Goal: Information Seeking & Learning: Check status

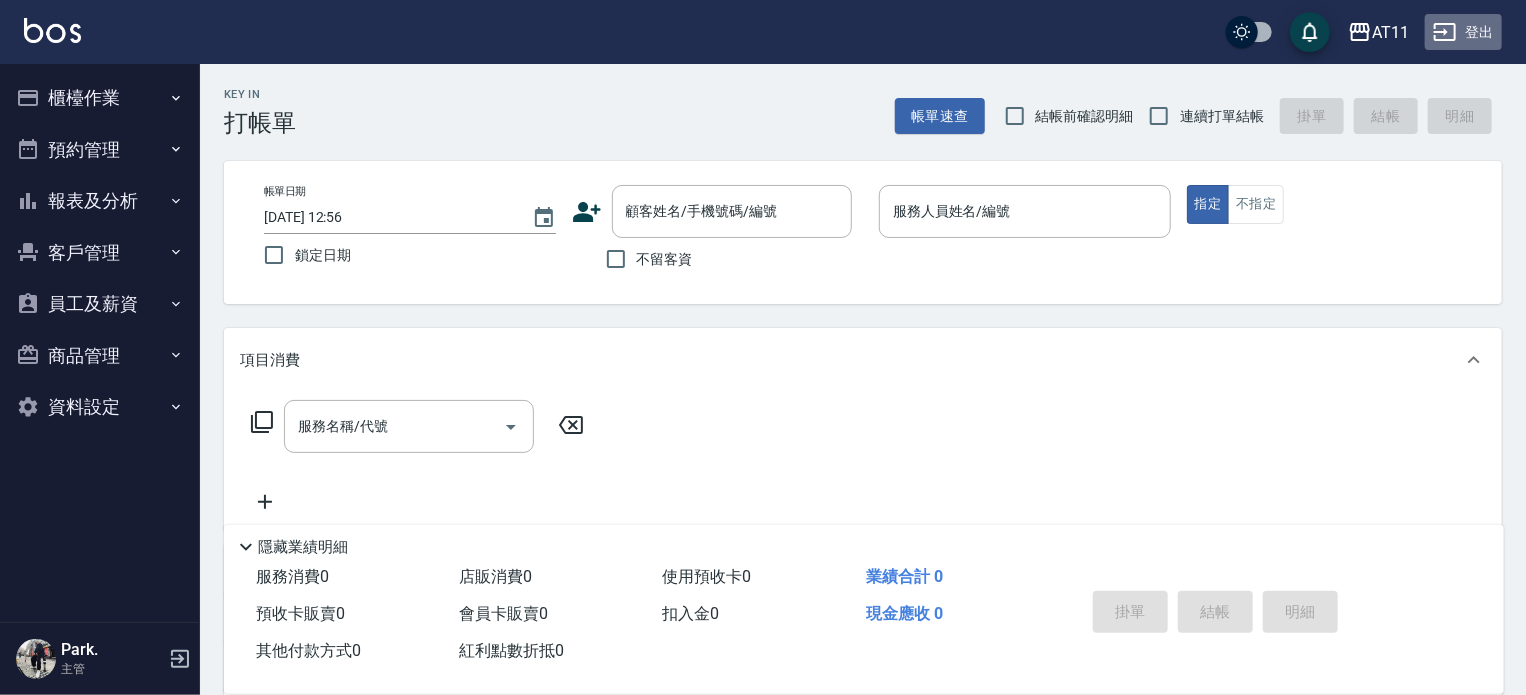
click at [1475, 31] on button "登出" at bounding box center [1463, 32] width 77 height 37
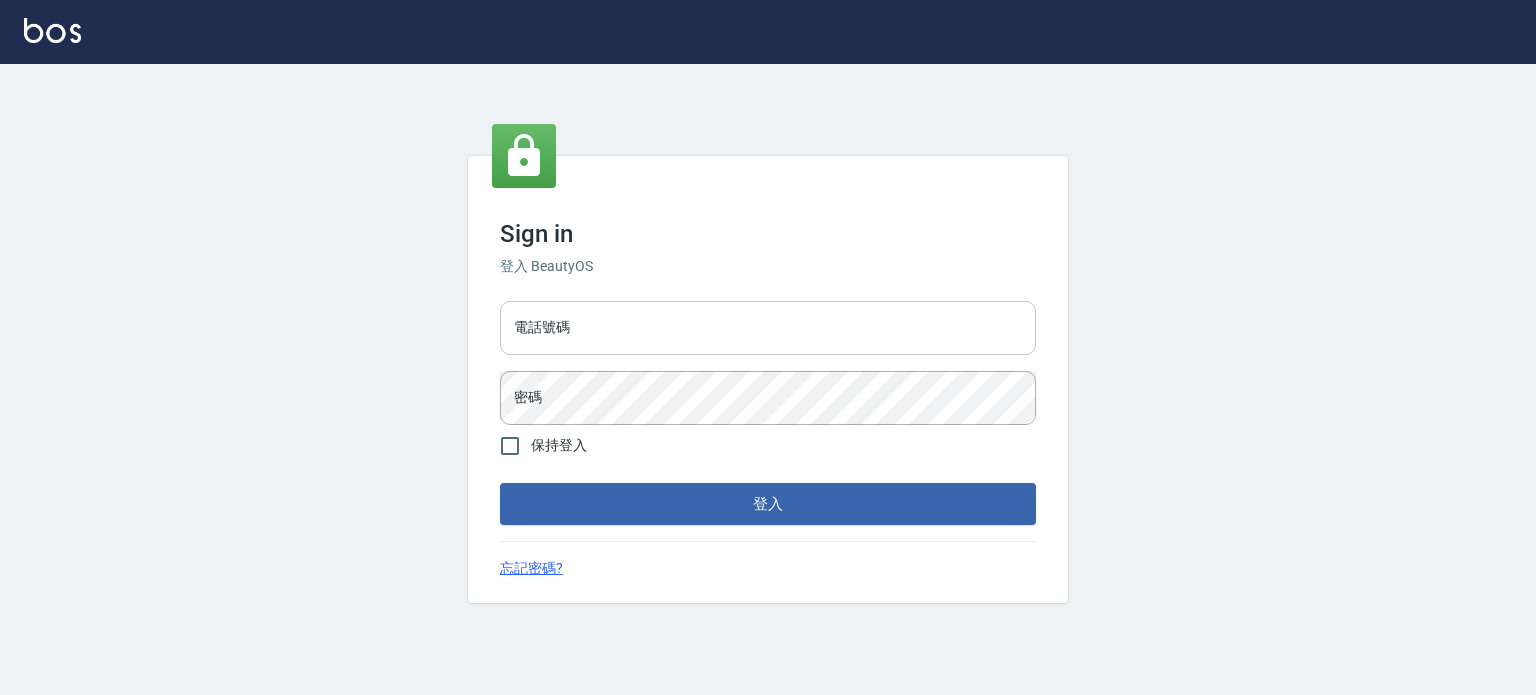
click at [710, 336] on input "電話號碼" at bounding box center [768, 328] width 536 height 54
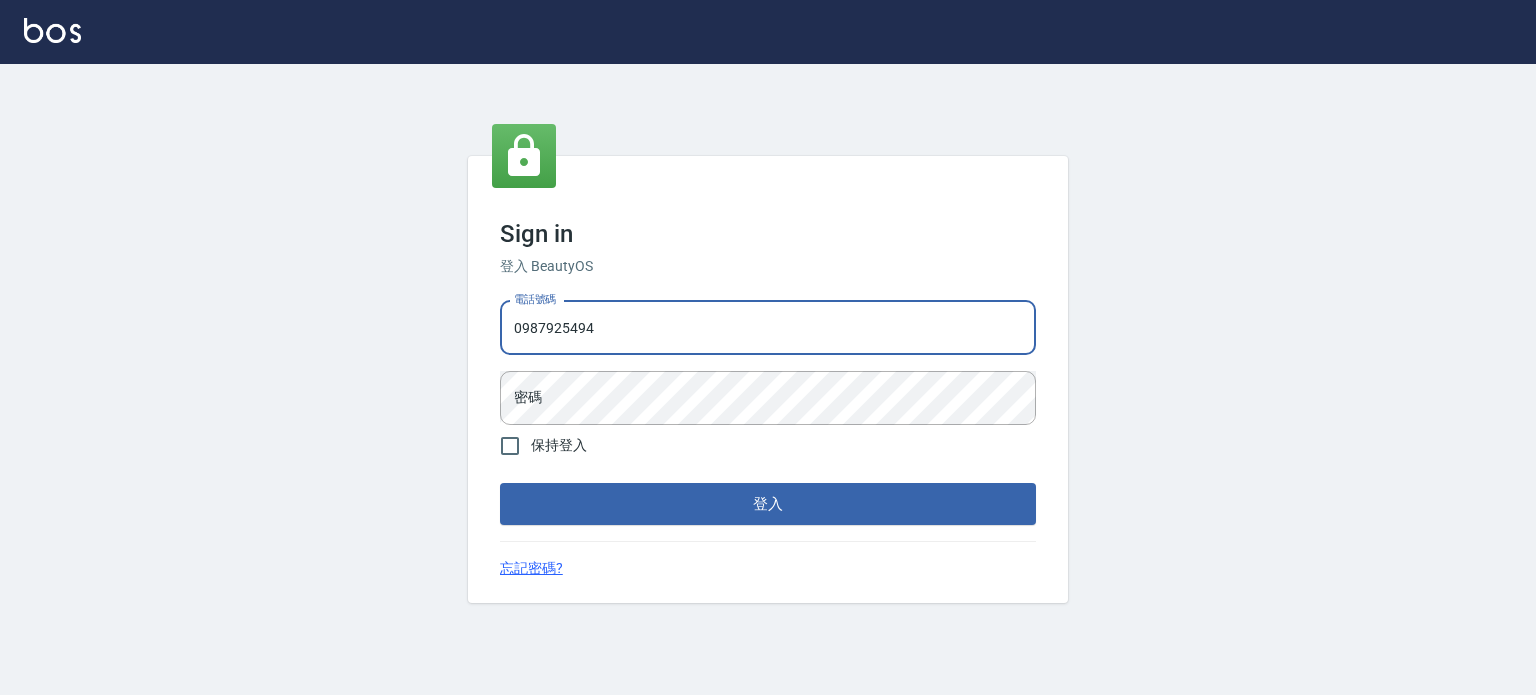
type input "0987925494"
click at [500, 483] on button "登入" at bounding box center [768, 504] width 536 height 42
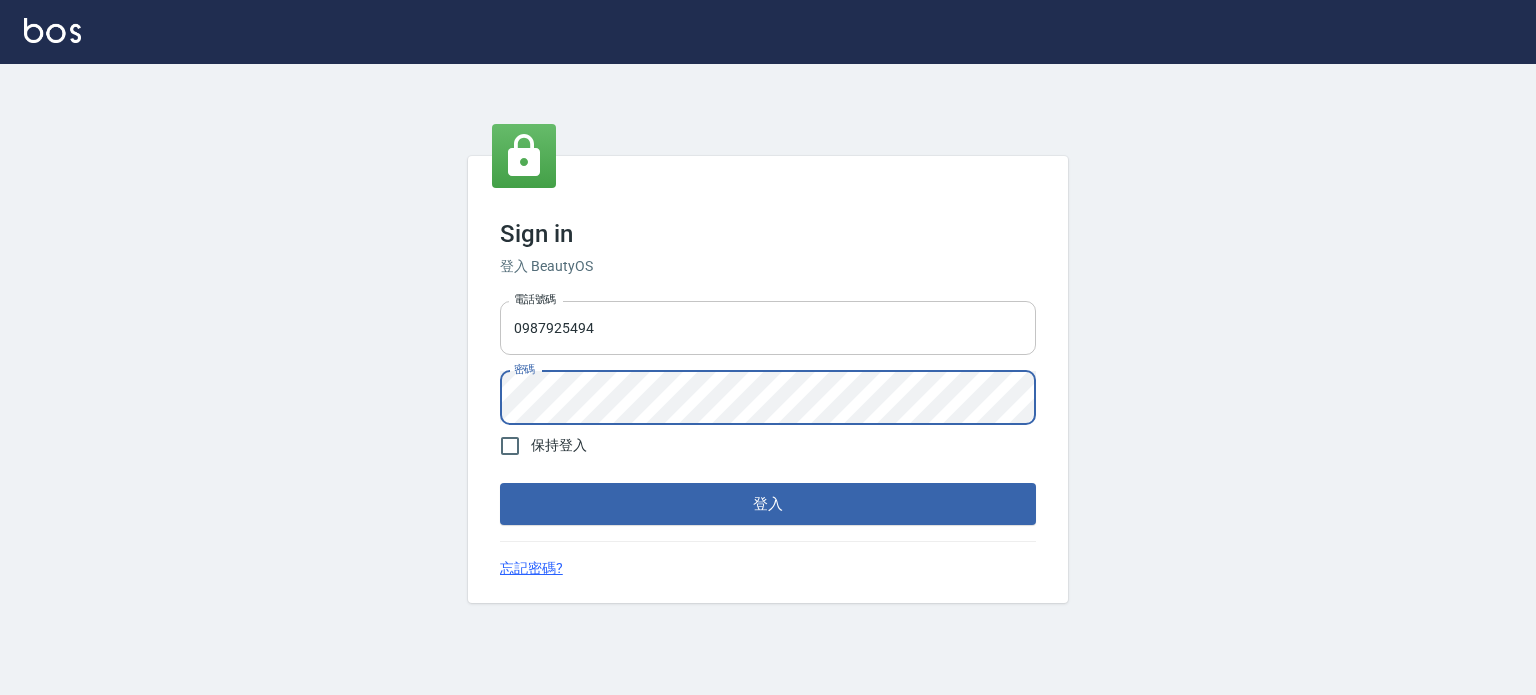
click at [500, 483] on button "登入" at bounding box center [768, 504] width 536 height 42
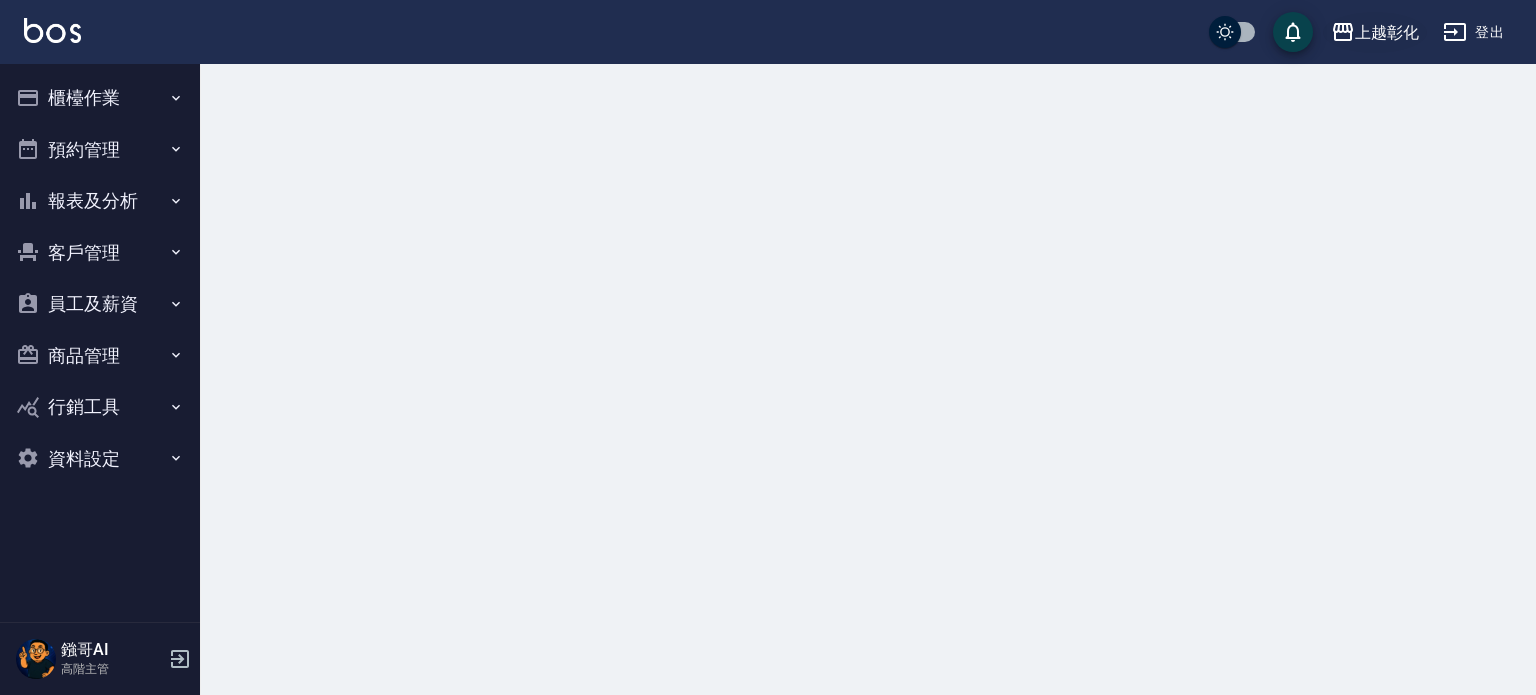
click at [1395, 47] on button "上越彰化" at bounding box center [1375, 32] width 104 height 41
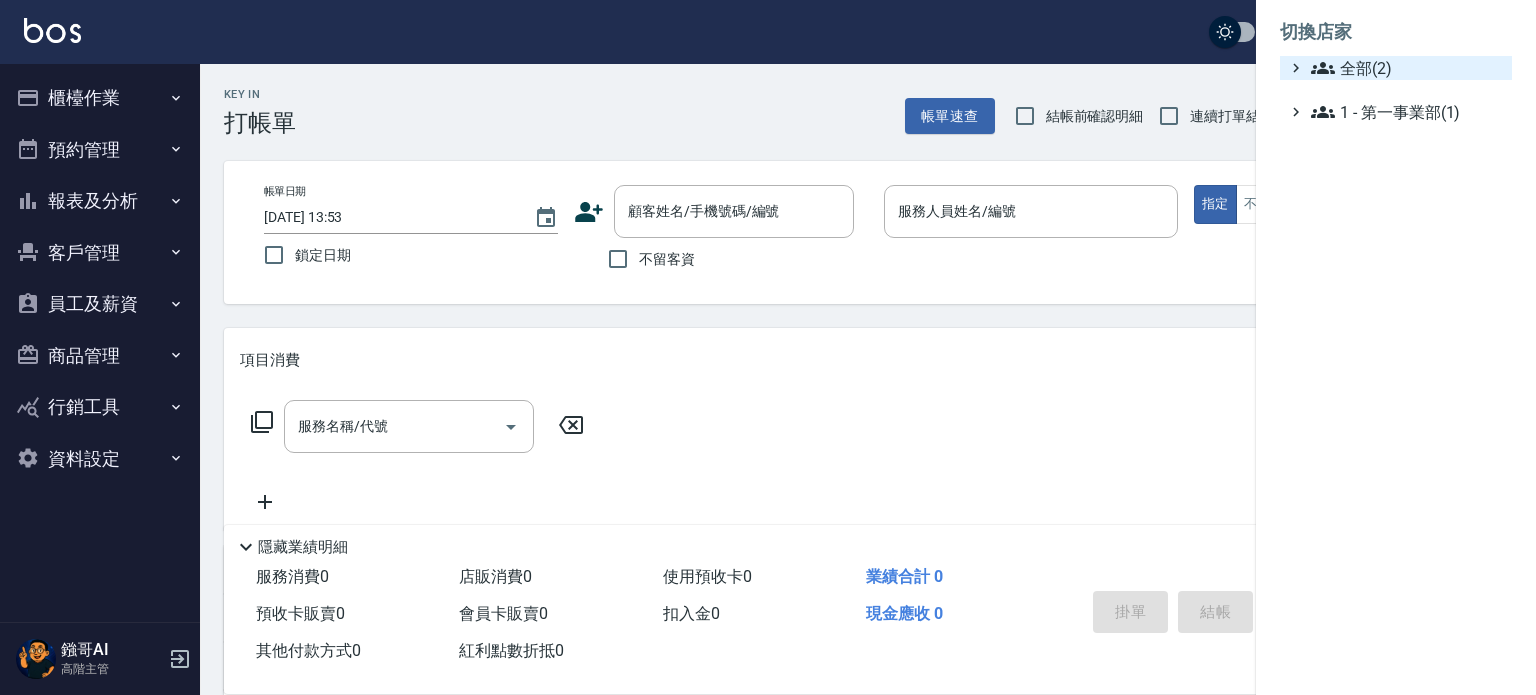
click at [1379, 59] on span "全部(2)" at bounding box center [1407, 68] width 193 height 24
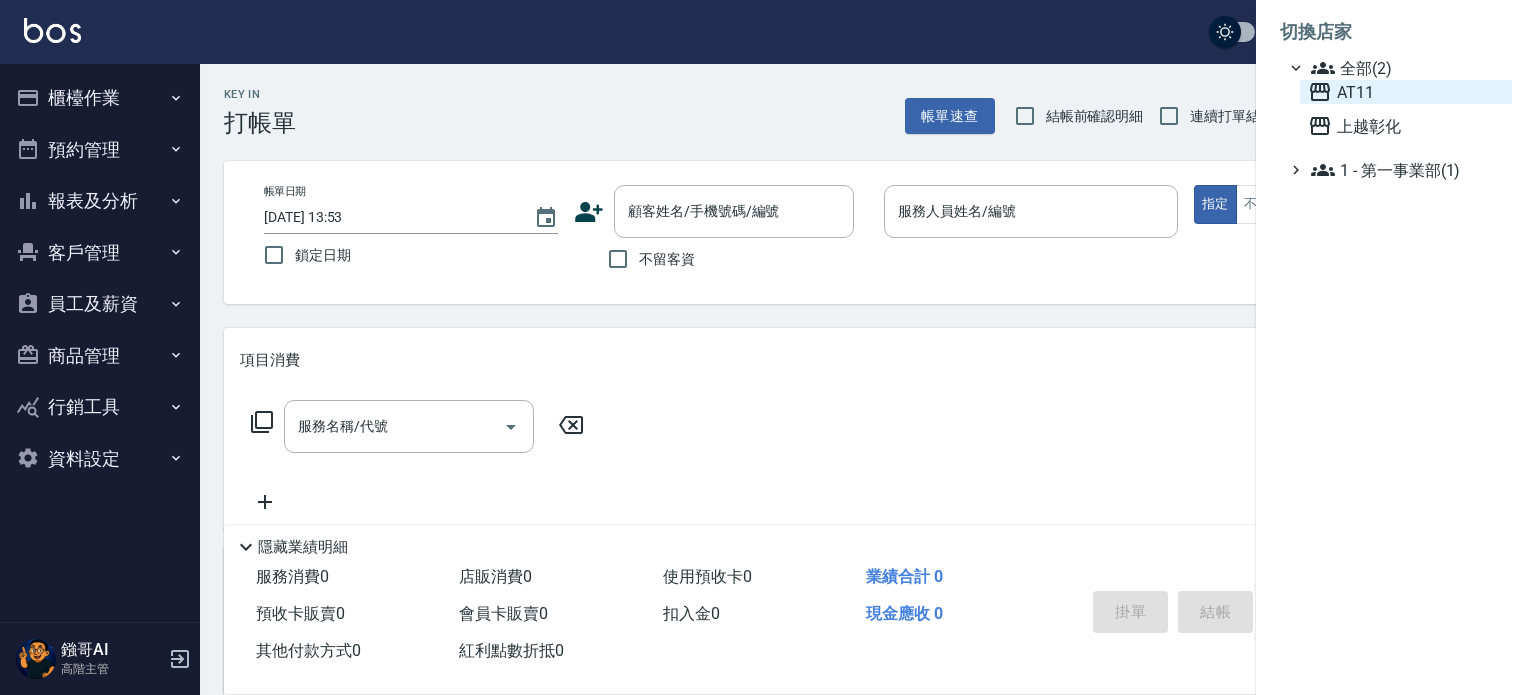
click at [1380, 95] on span "AT11" at bounding box center [1406, 92] width 196 height 24
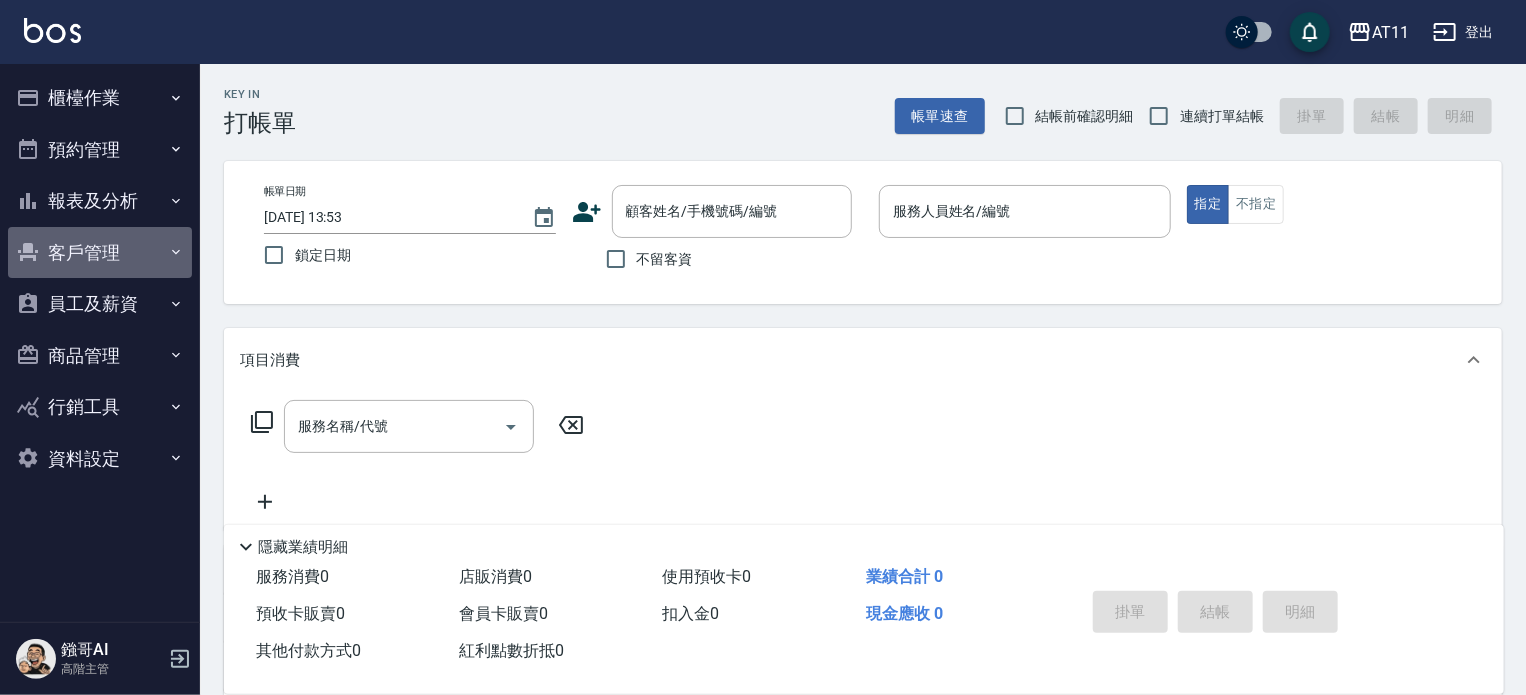
click at [112, 251] on button "客戶管理" at bounding box center [100, 253] width 184 height 52
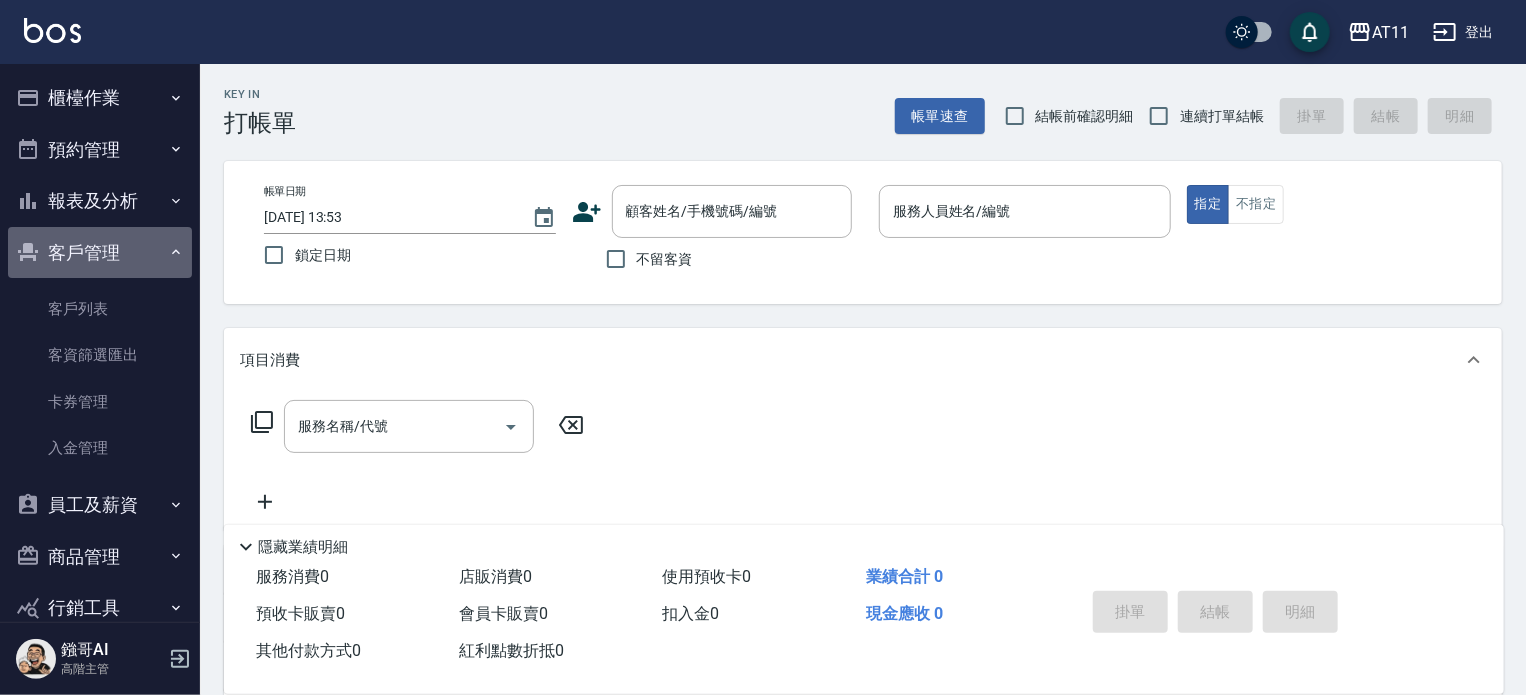
click at [122, 253] on button "客戶管理" at bounding box center [100, 253] width 184 height 52
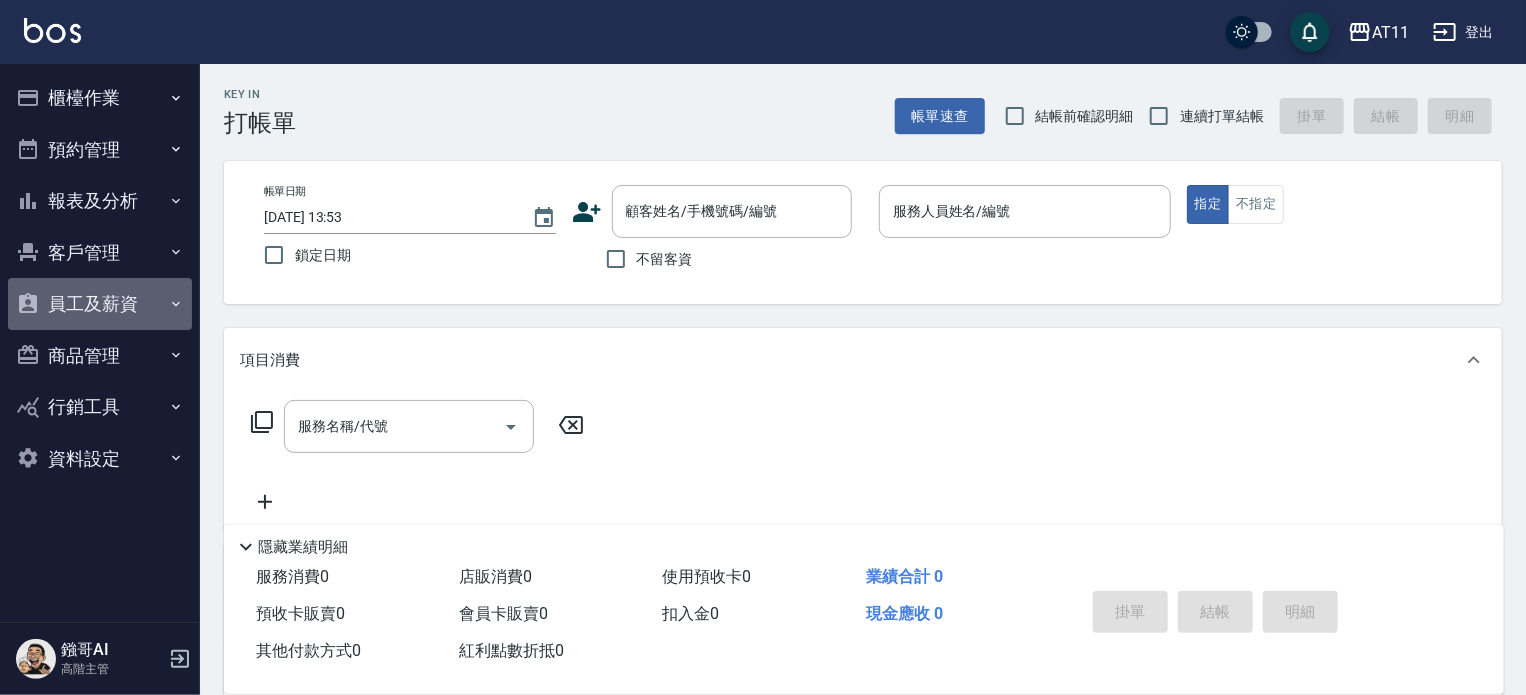
click at [108, 307] on button "員工及薪資" at bounding box center [100, 304] width 184 height 52
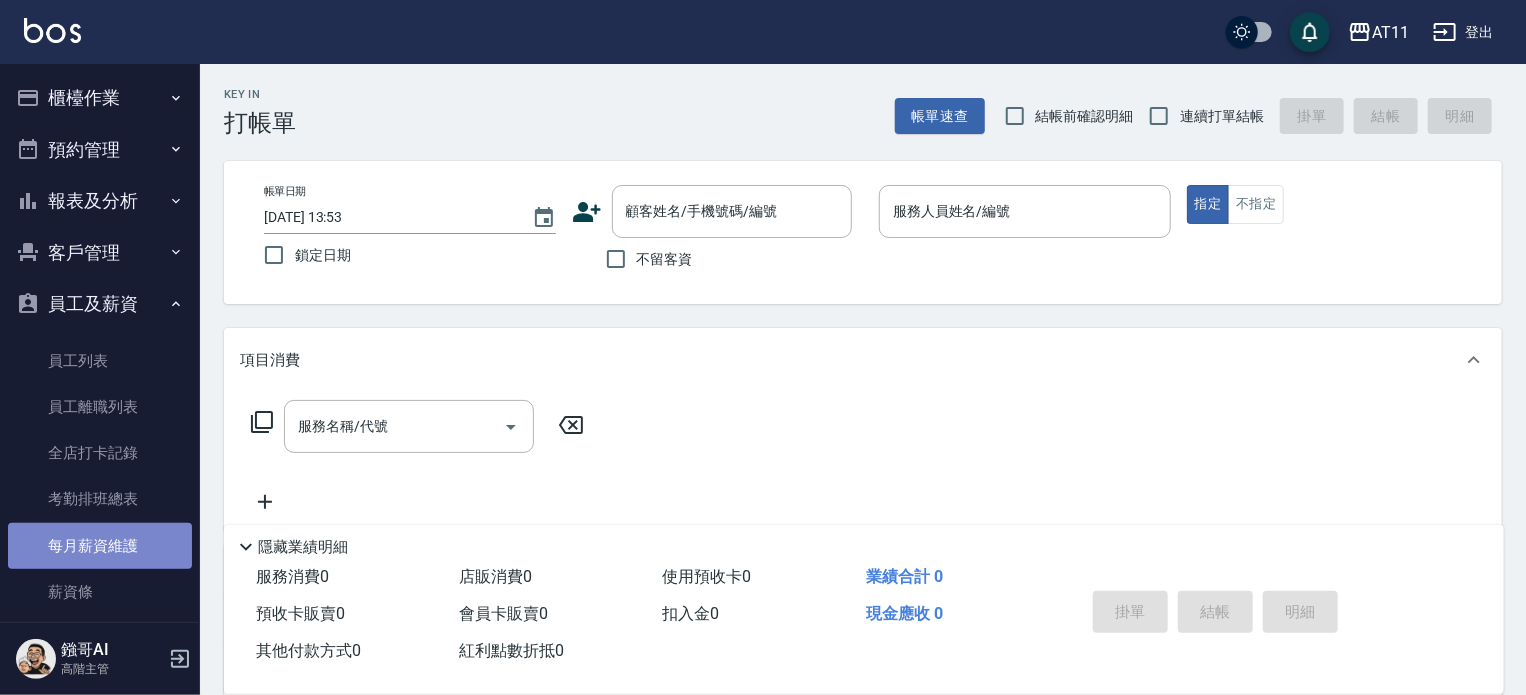
click at [112, 531] on link "每月薪資維護" at bounding box center [100, 546] width 184 height 46
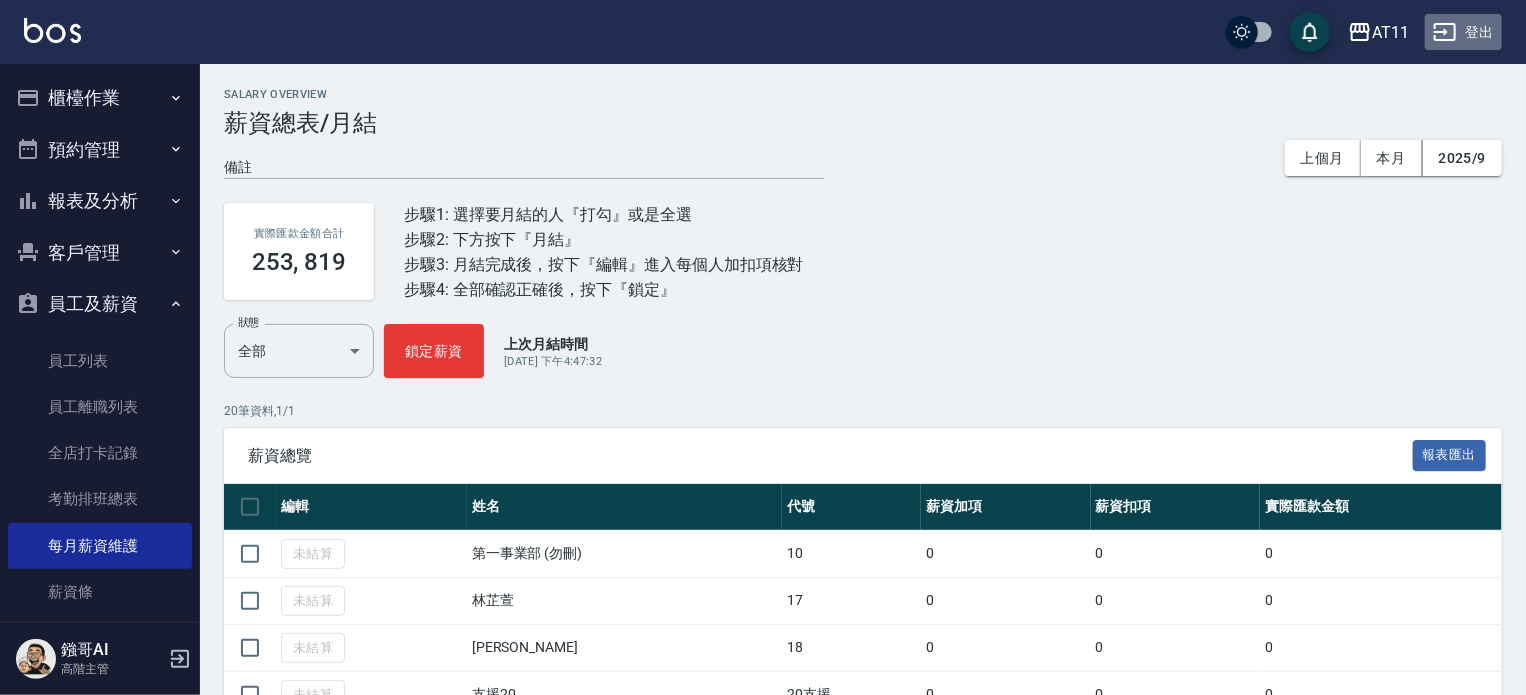
click at [1466, 29] on button "登出" at bounding box center [1463, 32] width 77 height 37
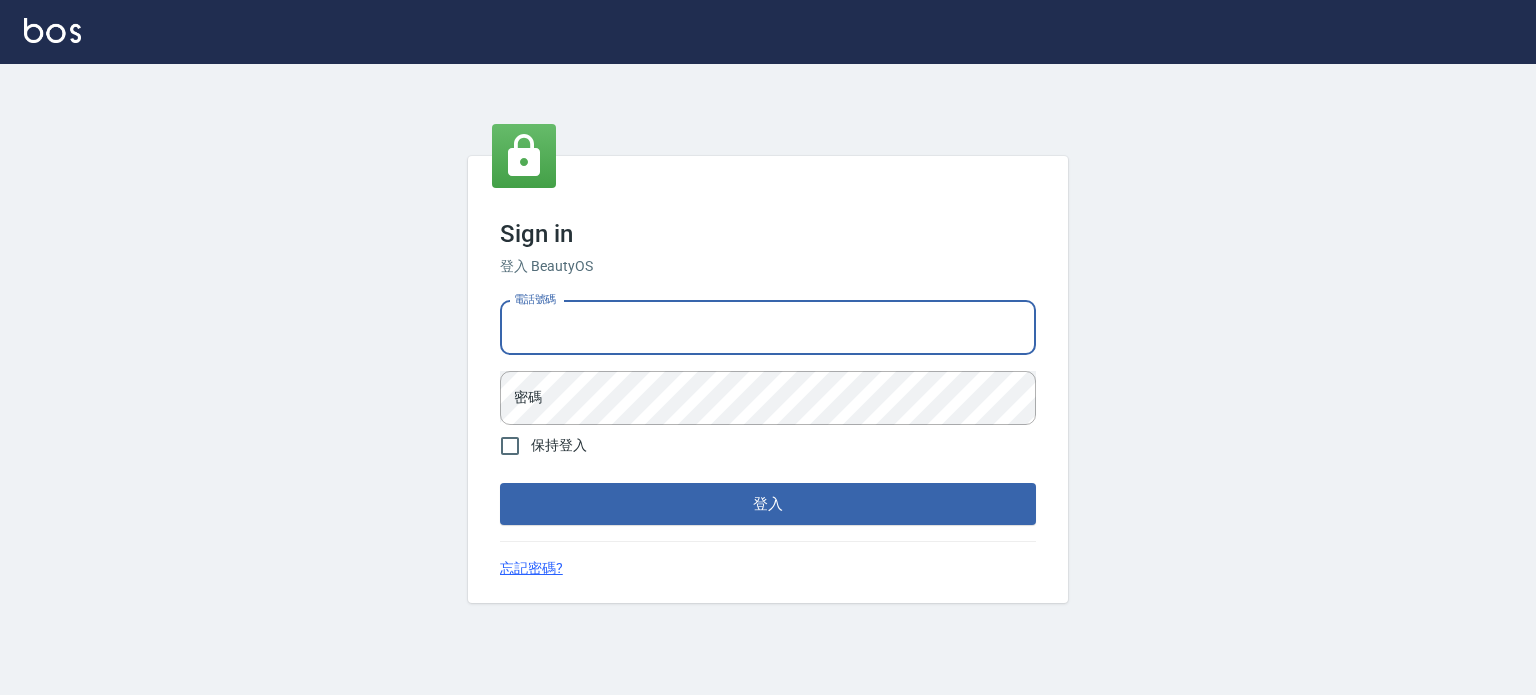
click at [720, 335] on input "電話號碼" at bounding box center [768, 328] width 536 height 54
type input "0953539532"
click at [500, 483] on button "登入" at bounding box center [768, 504] width 536 height 42
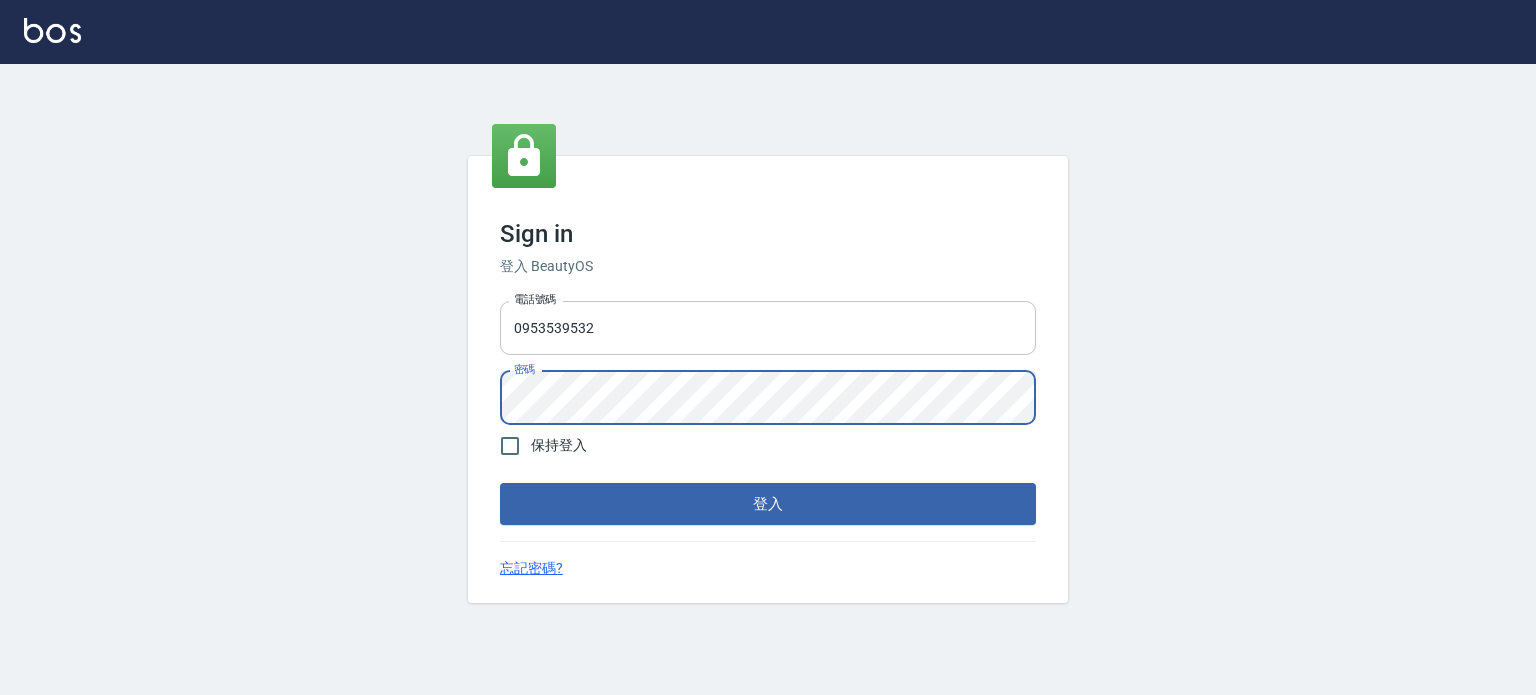
click at [500, 483] on button "登入" at bounding box center [768, 504] width 536 height 42
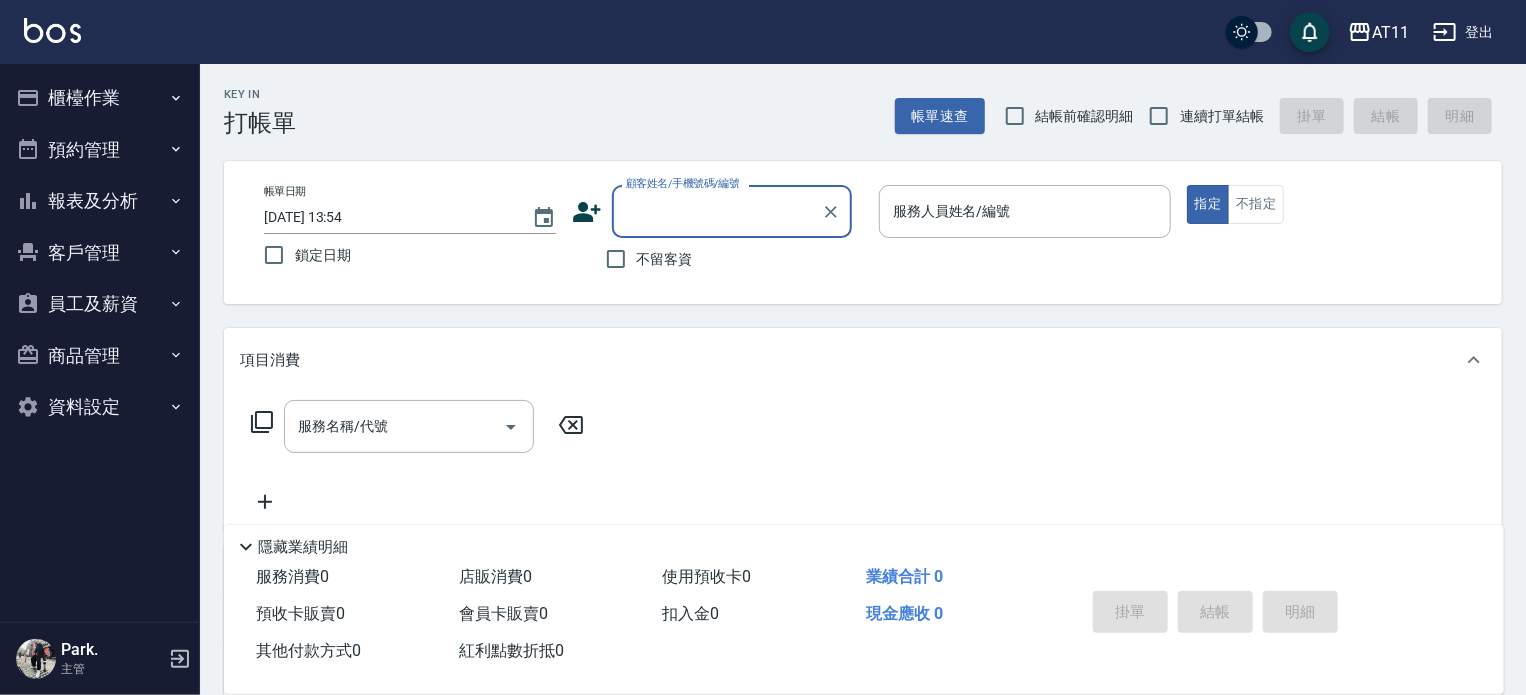
click at [117, 211] on button "報表及分析" at bounding box center [100, 201] width 184 height 52
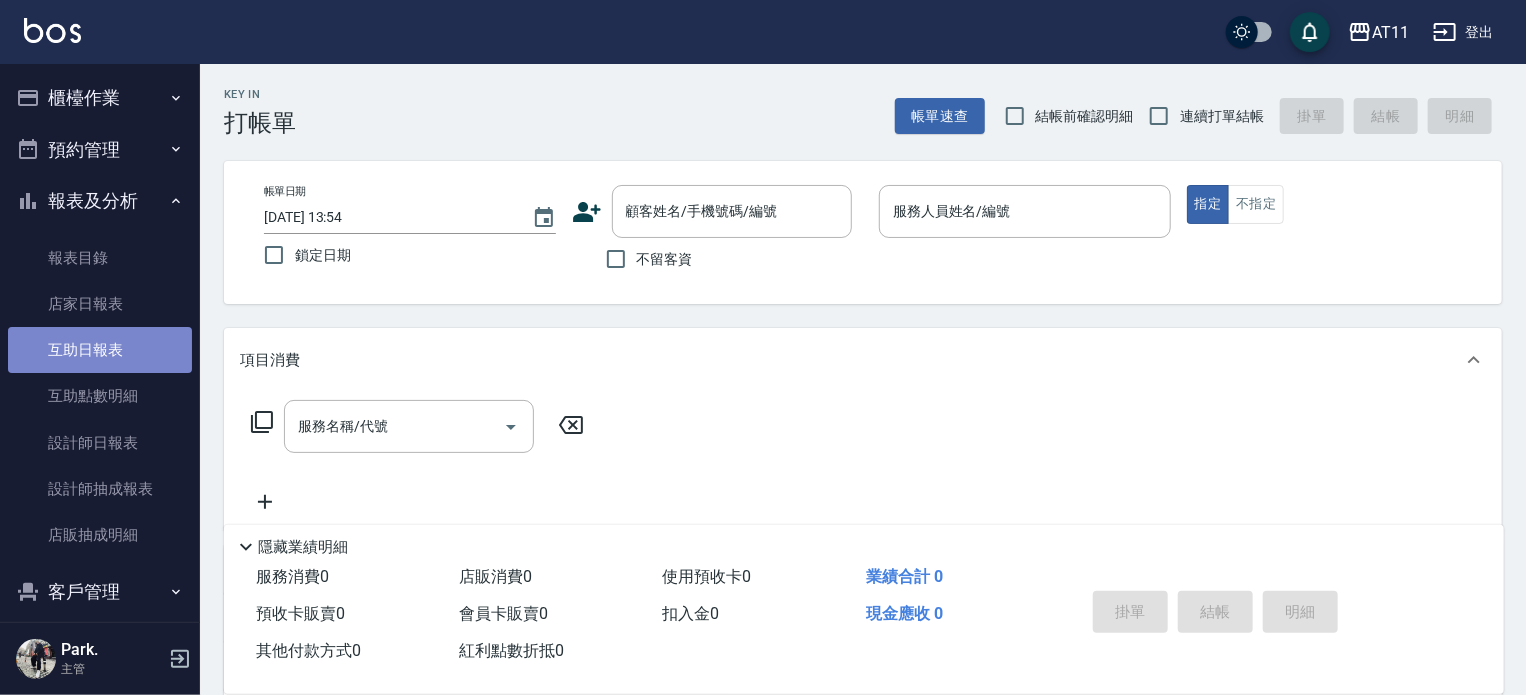
click at [100, 351] on link "互助日報表" at bounding box center [100, 350] width 184 height 46
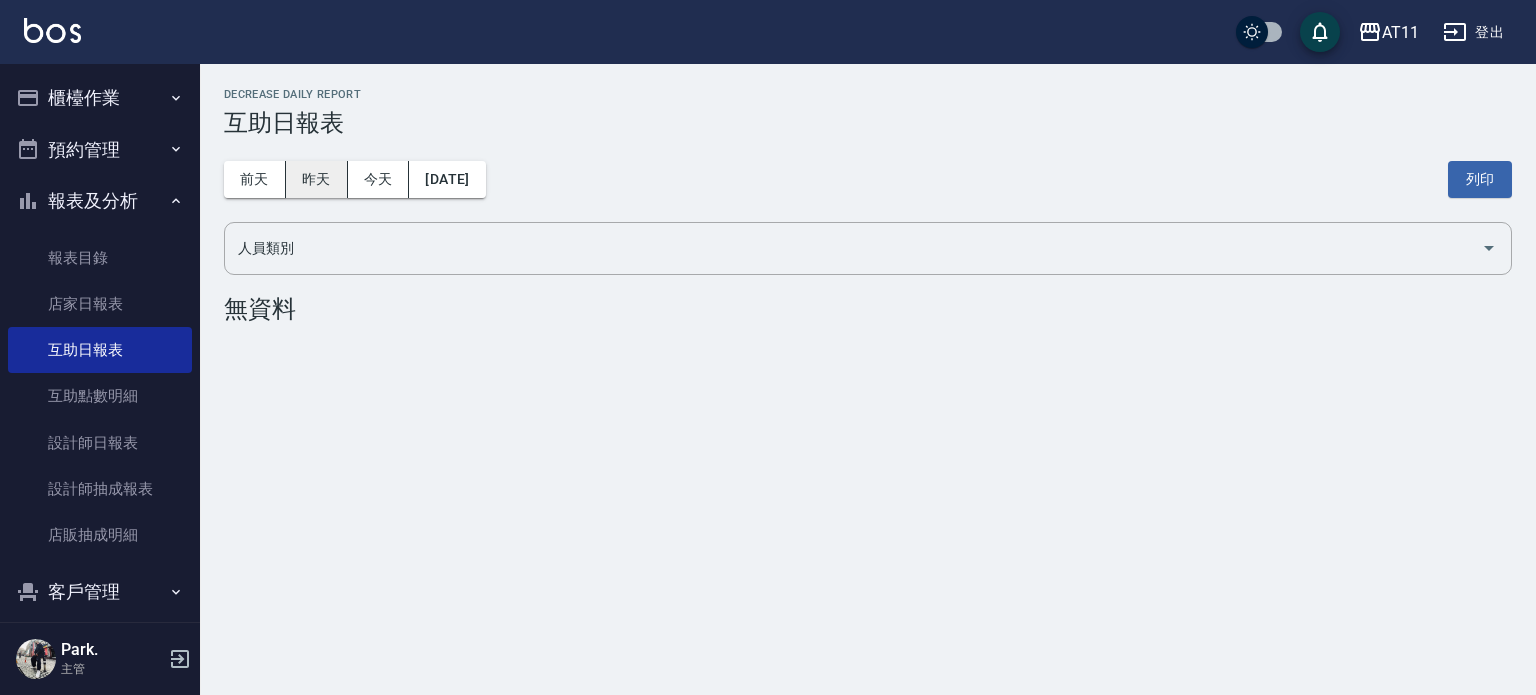
click at [315, 192] on button "昨天" at bounding box center [317, 179] width 62 height 37
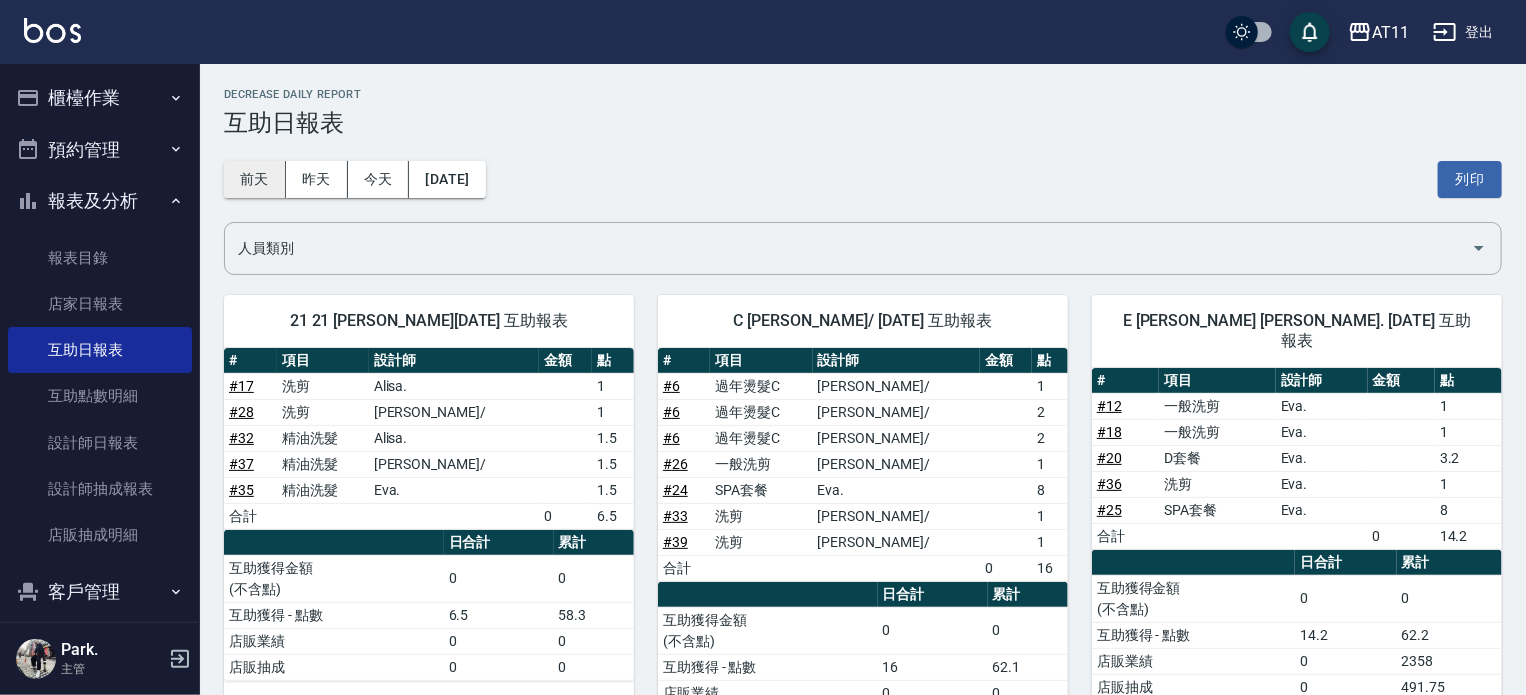
click at [264, 178] on button "前天" at bounding box center [255, 179] width 62 height 37
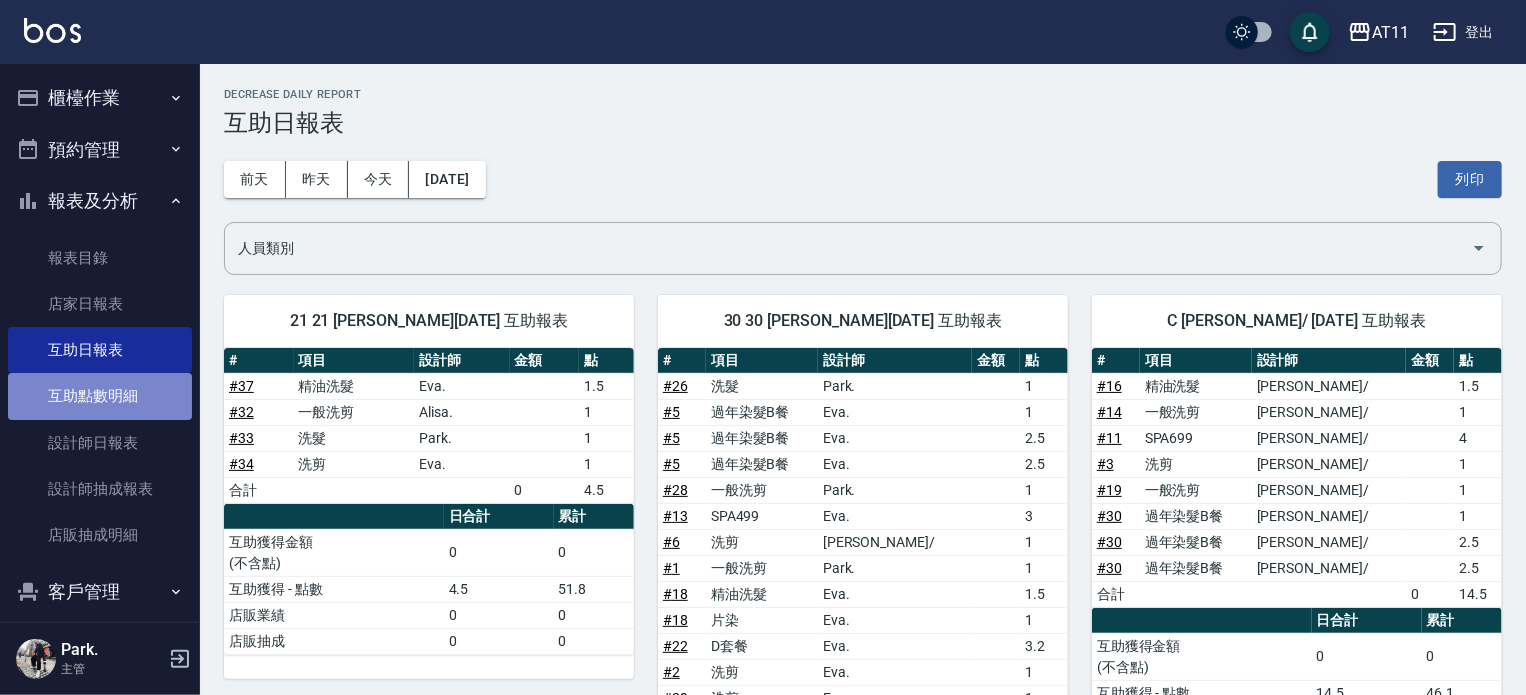
click at [124, 404] on link "互助點數明細" at bounding box center [100, 396] width 184 height 46
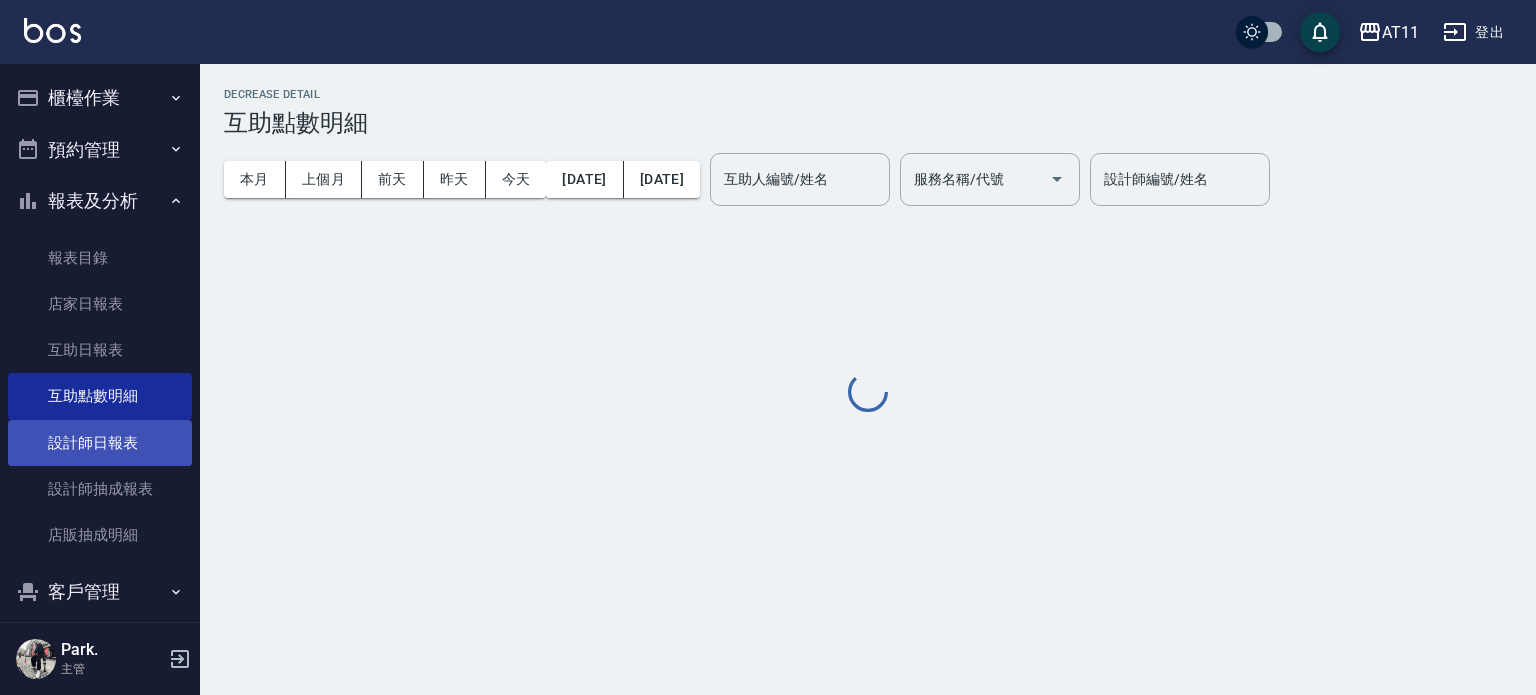
click at [112, 448] on link "設計師日報表" at bounding box center [100, 443] width 184 height 46
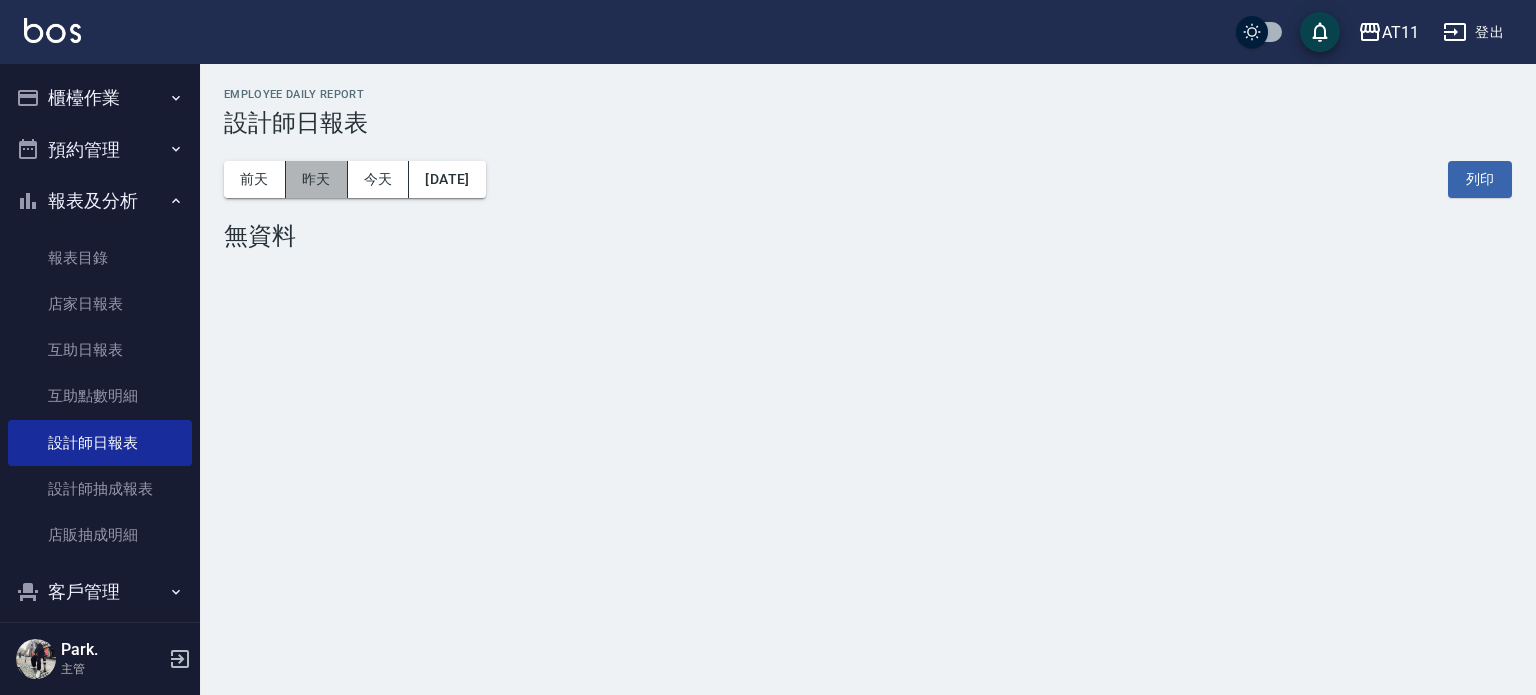
click at [311, 181] on button "昨天" at bounding box center [317, 179] width 62 height 37
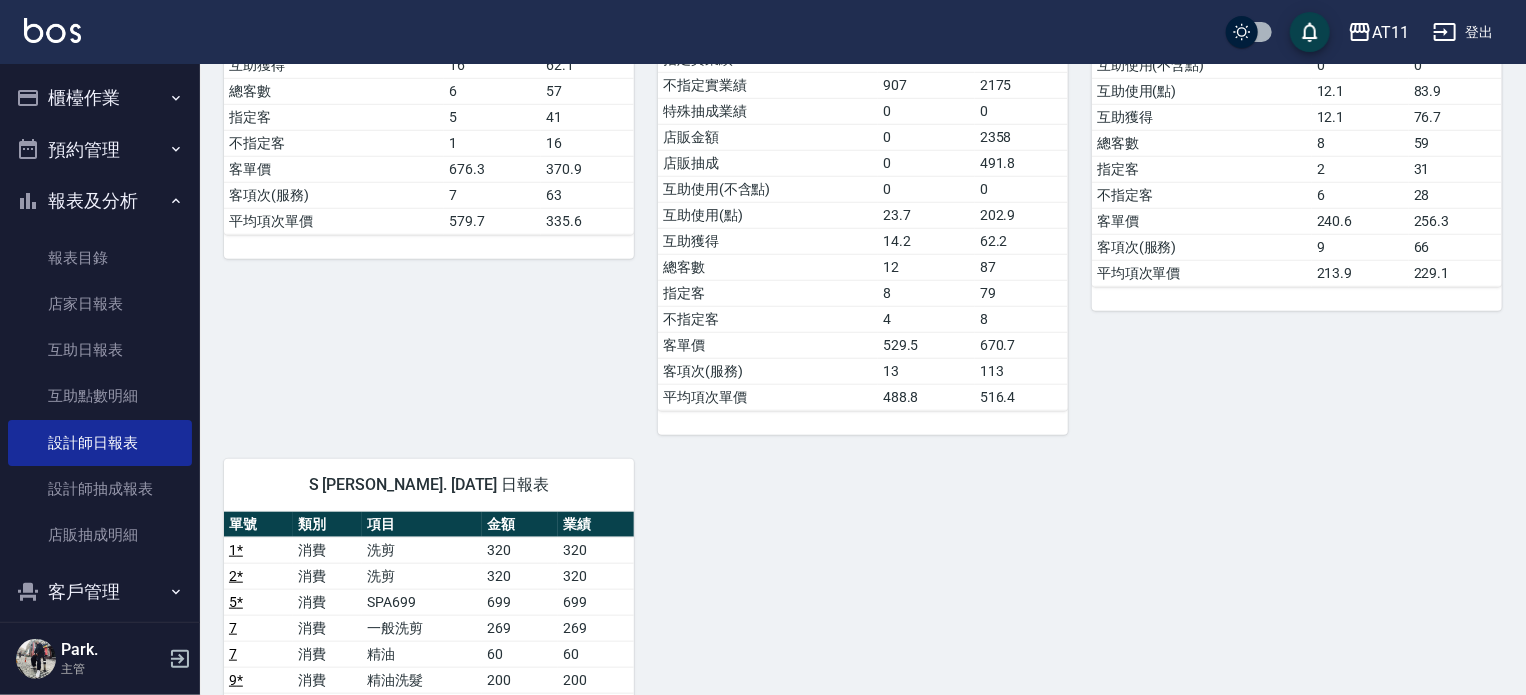
scroll to position [1000, 0]
